Goal: Information Seeking & Learning: Learn about a topic

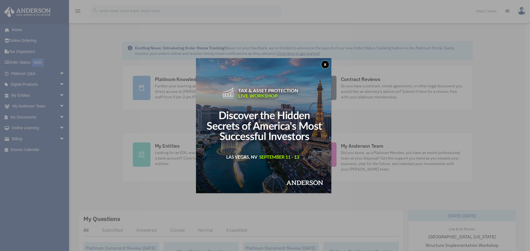
click at [325, 63] on button "x" at bounding box center [325, 64] width 8 height 8
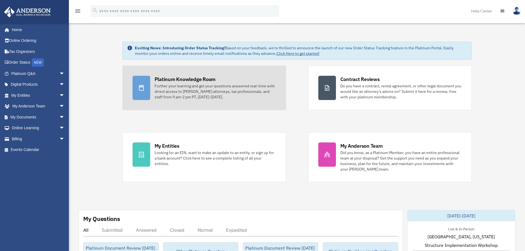
click at [220, 90] on div "Further your learning and get your questions answered real-time with direct acc…" at bounding box center [215, 91] width 121 height 17
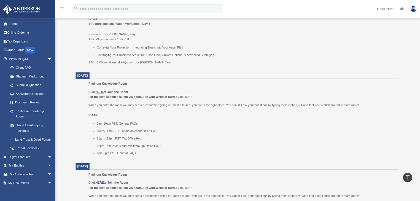
scroll to position [414, 0]
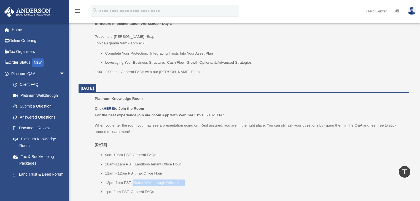
drag, startPoint x: 189, startPoint y: 174, endPoint x: 133, endPoint y: 172, distance: 56.3
click at [133, 180] on li "12pm-1pm PST: Binder Walkthrough Office Hour" at bounding box center [255, 183] width 300 height 7
copy li "Binder Walkthrough Office Hour"
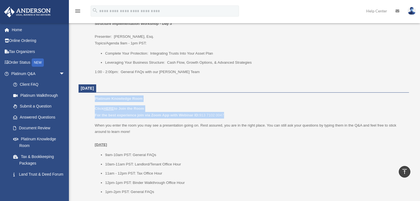
drag, startPoint x: 230, startPoint y: 106, endPoint x: 94, endPoint y: 92, distance: 136.7
click at [94, 95] on ul "Platinum Knowledge Room Click HERE to Join the Room For the best experience joi…" at bounding box center [243, 147] width 323 height 104
copy div "Platinum Knowledge Room Click HERE to Join the Room For the best experience joi…"
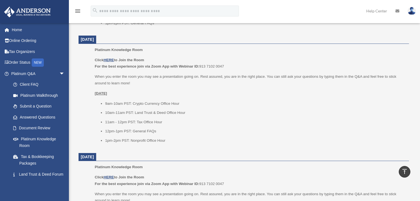
scroll to position [590, 0]
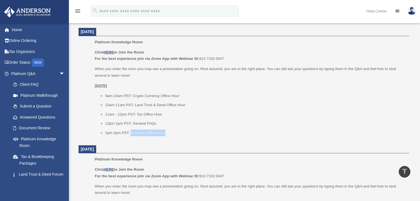
drag, startPoint x: 167, startPoint y: 124, endPoint x: 132, endPoint y: 126, distance: 35.1
click at [132, 130] on li "1pm-2pm PST: Nonprofit Office Hour" at bounding box center [255, 133] width 300 height 7
copy li "Nonprofit Office Hour"
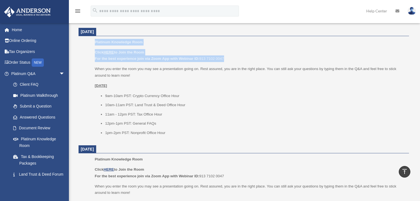
drag, startPoint x: 231, startPoint y: 50, endPoint x: 94, endPoint y: 35, distance: 137.6
click at [94, 39] on ul "Platinum Knowledge Room Click HERE to Join the Room For the best experience joi…" at bounding box center [243, 89] width 323 height 101
copy div "Platinum Knowledge Room Click HERE to Join the Room For the best experience joi…"
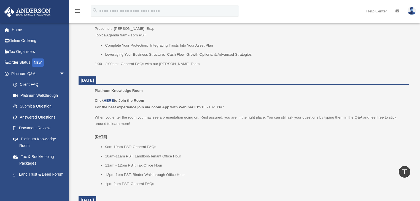
scroll to position [436, 0]
